Goal: Find contact information: Find contact information

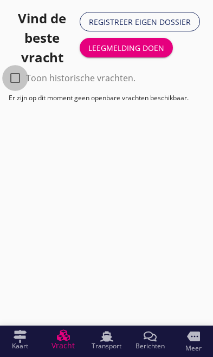
click at [18, 77] on div at bounding box center [15, 78] width 18 height 18
checkbox input "true"
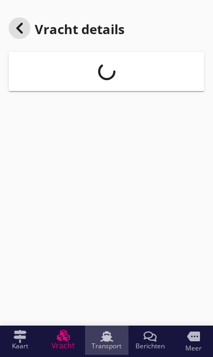
click at [107, 342] on icon "Transport" at bounding box center [106, 335] width 13 height 13
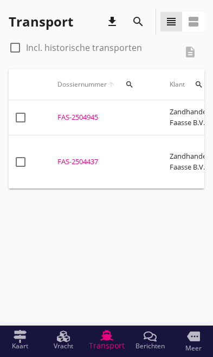
scroll to position [0, 8]
click at [82, 109] on td "FAS-2504945 upload_file Drop hier uw bestand om het aan het dossier toe te voeg…" at bounding box center [101, 117] width 112 height 35
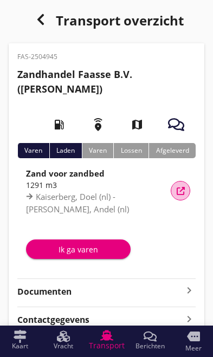
click at [185, 188] on div "Vracht details" at bounding box center [179, 191] width 19 height 8
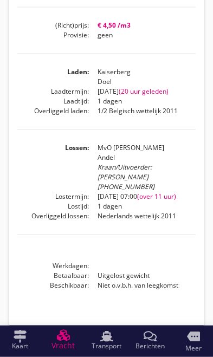
scroll to position [327, 0]
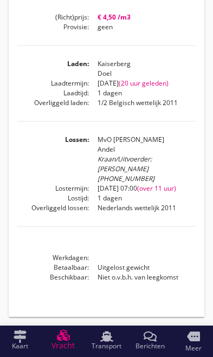
click at [190, 182] on div "Kraan/Uitvoerder: [PERSON_NAME] [PHONE_NUMBER]" at bounding box center [146, 168] width 98 height 29
click at [186, 175] on div "Kraan/Uitvoerder: [PERSON_NAME] [PHONE_NUMBER]" at bounding box center [146, 168] width 98 height 29
copy div "[PHONE_NUMBER]"
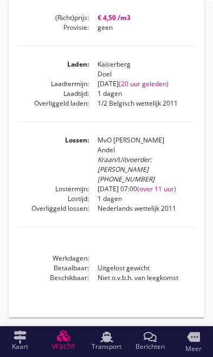
scroll to position [327, 0]
